Goal: Transaction & Acquisition: Download file/media

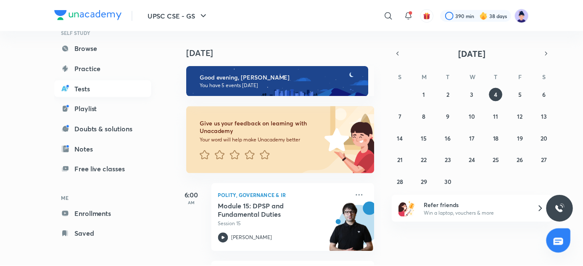
scroll to position [72, 0]
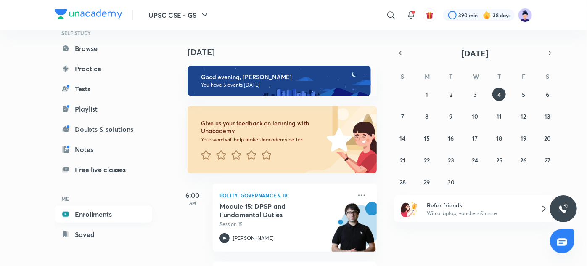
click at [96, 214] on link "Enrollments" at bounding box center [104, 214] width 98 height 17
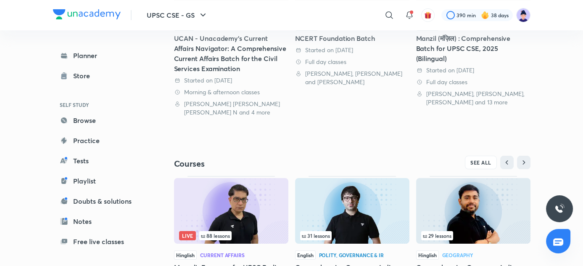
scroll to position [246, 0]
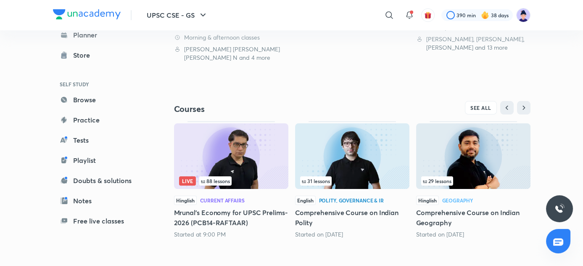
click at [343, 209] on h5 "Comprehensive Course on Indian Polity" at bounding box center [352, 217] width 114 height 20
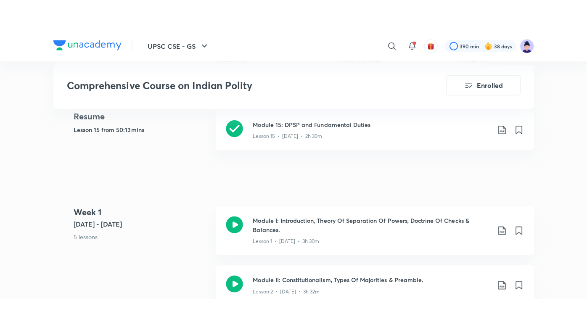
scroll to position [359, 0]
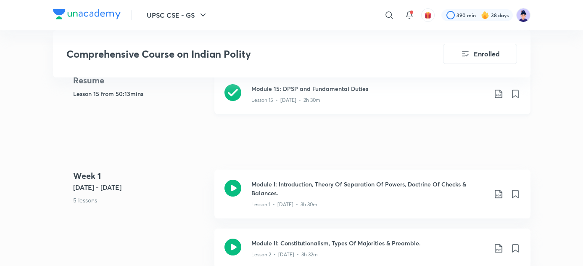
click at [290, 100] on p "Lesson 15 • [DATE] • 2h 30m" at bounding box center [285, 100] width 69 height 8
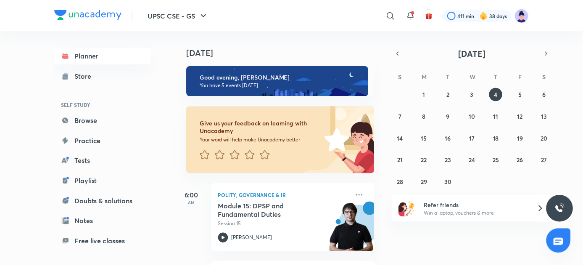
scroll to position [72, 0]
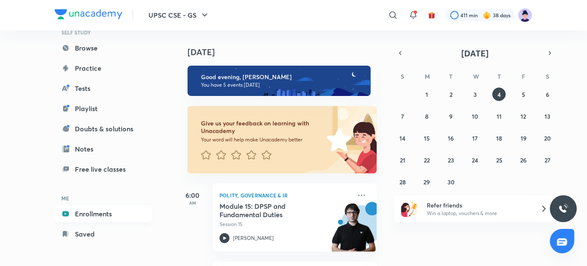
click at [105, 217] on link "Enrollments" at bounding box center [104, 213] width 98 height 17
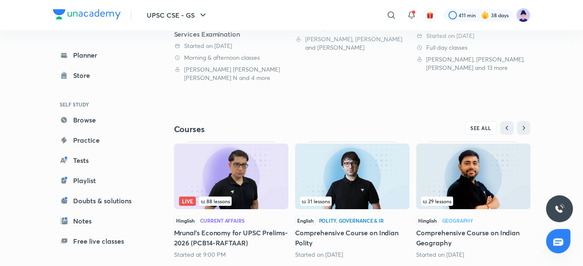
scroll to position [233, 0]
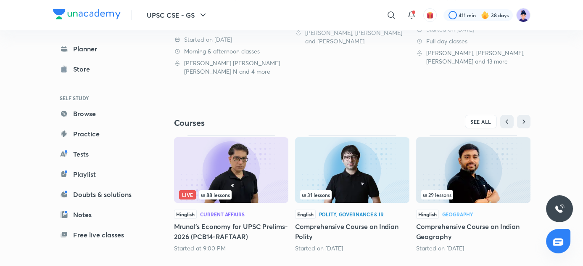
click at [361, 219] on div "English Polity, Governance & IR Comprehensive Course on Indian Polity Started o…" at bounding box center [352, 230] width 114 height 43
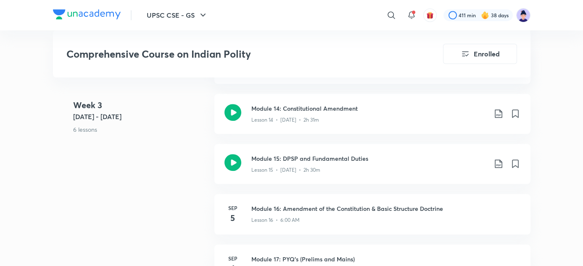
scroll to position [1182, 0]
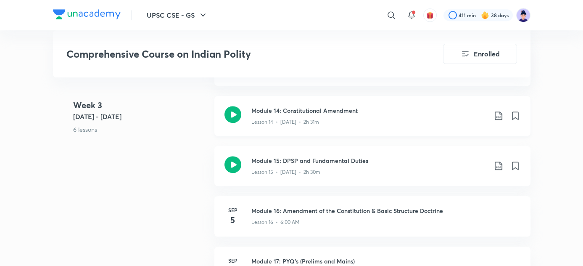
click at [497, 120] on icon at bounding box center [499, 116] width 10 height 10
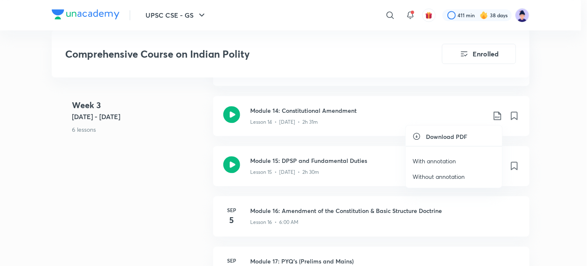
click at [444, 160] on p "With annotation" at bounding box center [433, 160] width 43 height 9
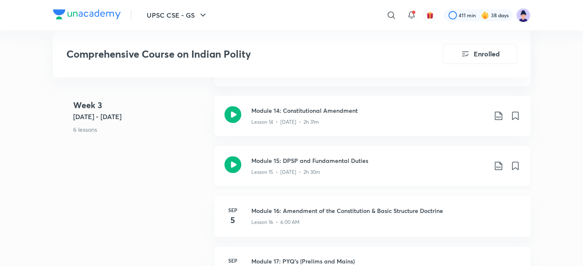
click at [497, 169] on icon at bounding box center [499, 166] width 10 height 10
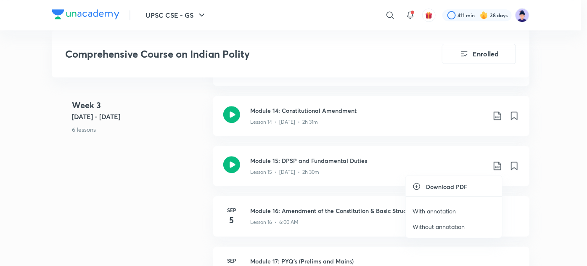
click at [499, 114] on div at bounding box center [293, 133] width 587 height 266
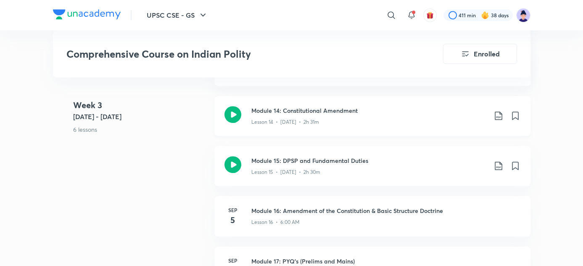
click at [499, 114] on icon at bounding box center [499, 116] width 10 height 10
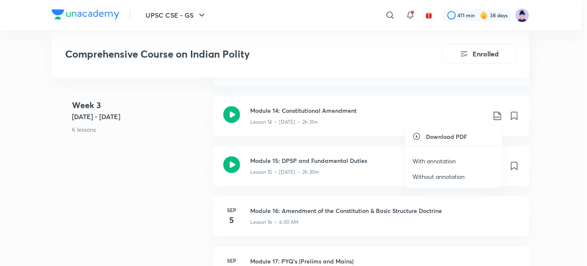
click at [436, 159] on p "With annotation" at bounding box center [433, 160] width 43 height 9
